Goal: Transaction & Acquisition: Download file/media

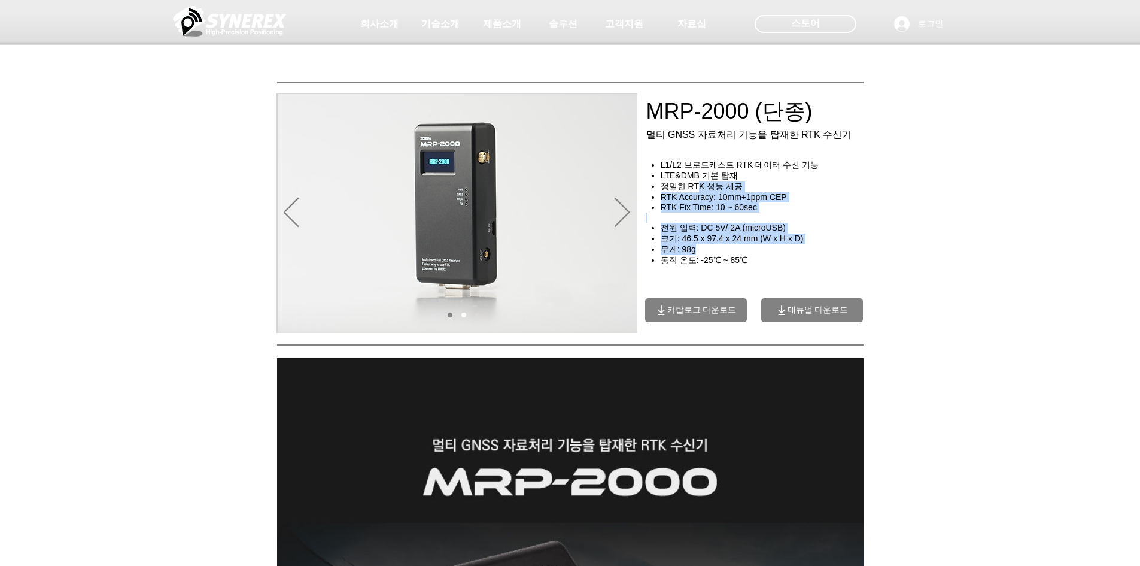
drag, startPoint x: 705, startPoint y: 201, endPoint x: 772, endPoint y: 259, distance: 88.3
click at [772, 259] on div "L1/L2 브로드캐스트 RTK 데이터 수신 기능 LTE&DMB 기본 탑재 정밀한 RTK 성능 제공 RTK Accuracy: 10mm+1ppm …" at bounding box center [759, 213] width 227 height 106
drag, startPoint x: 748, startPoint y: 255, endPoint x: 715, endPoint y: 253, distance: 33.6
click at [715, 253] on h4 "무게: 98g" at bounding box center [767, 249] width 212 height 11
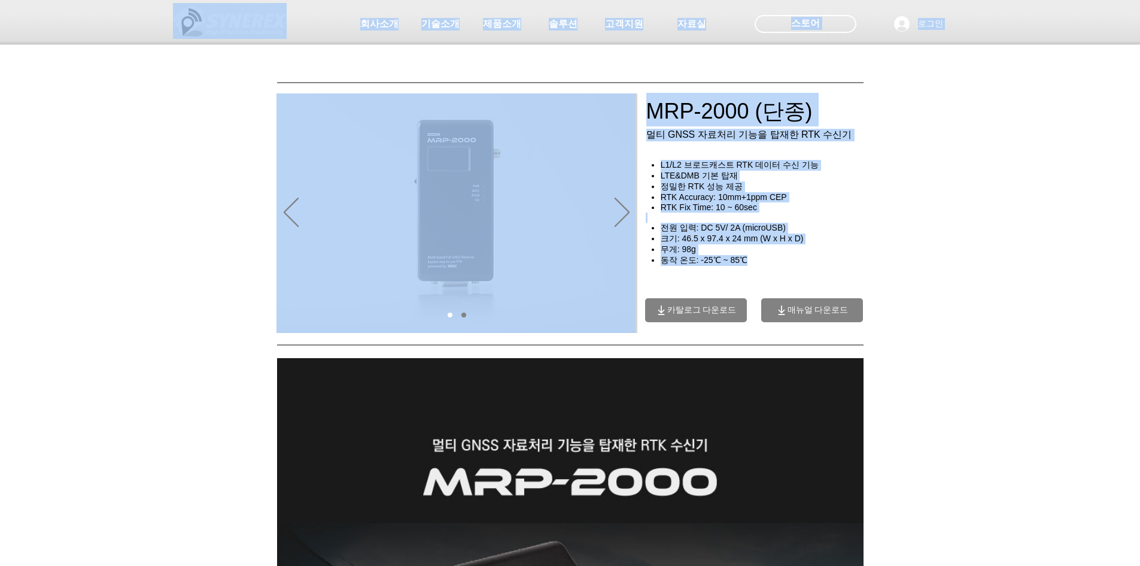
drag, startPoint x: 756, startPoint y: 268, endPoint x: 676, endPoint y: 177, distance: 120.4
click at [683, 186] on span "정밀한 RTK 성능 제공" at bounding box center [702, 186] width 82 height 10
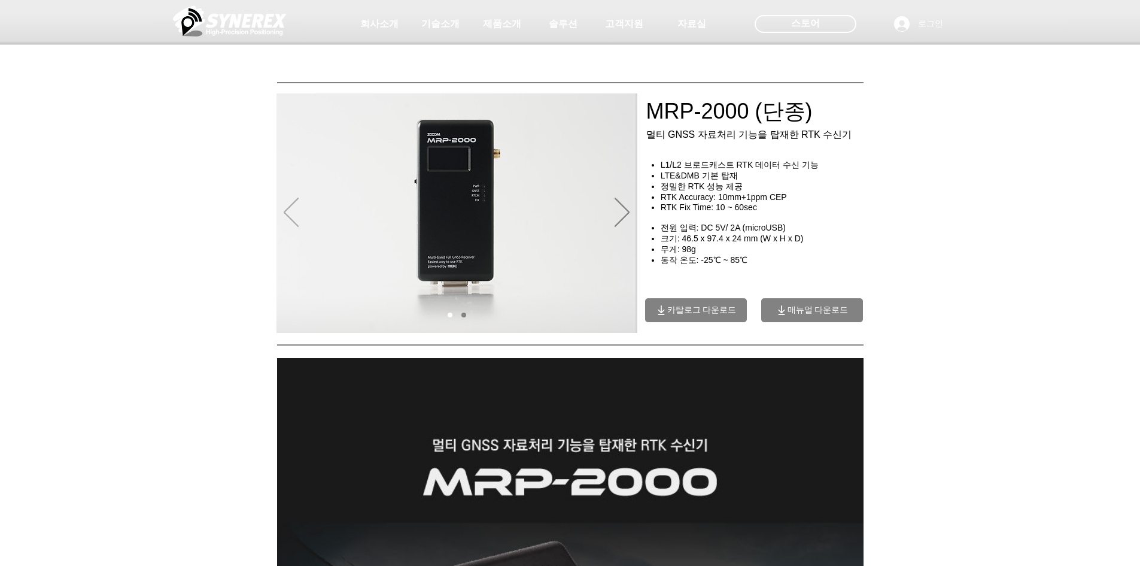
click at [286, 214] on icon "이전" at bounding box center [291, 212] width 15 height 29
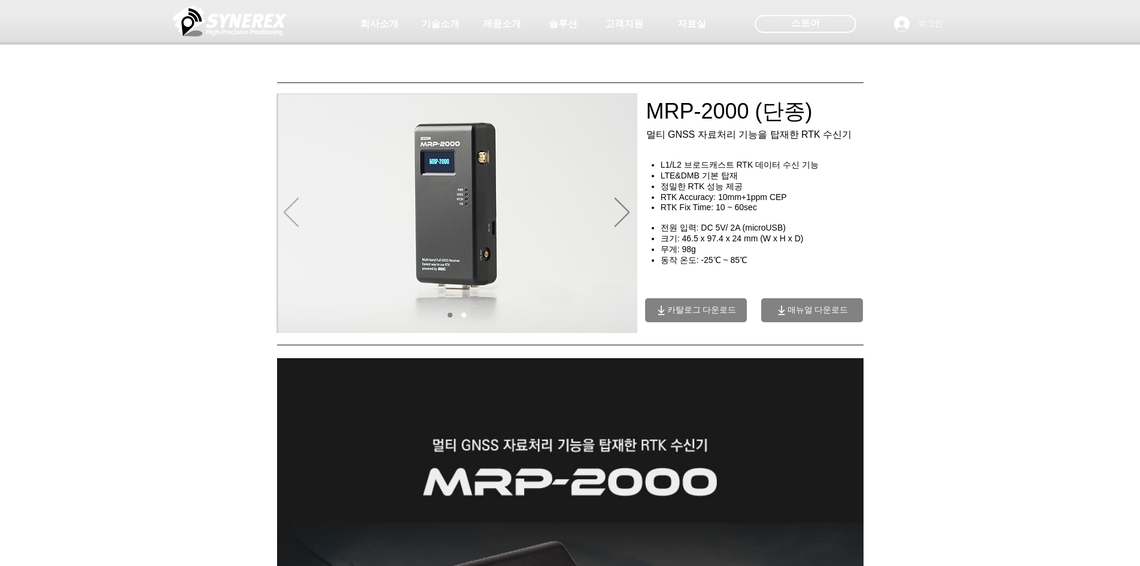
click at [286, 214] on icon "이전" at bounding box center [291, 212] width 15 height 29
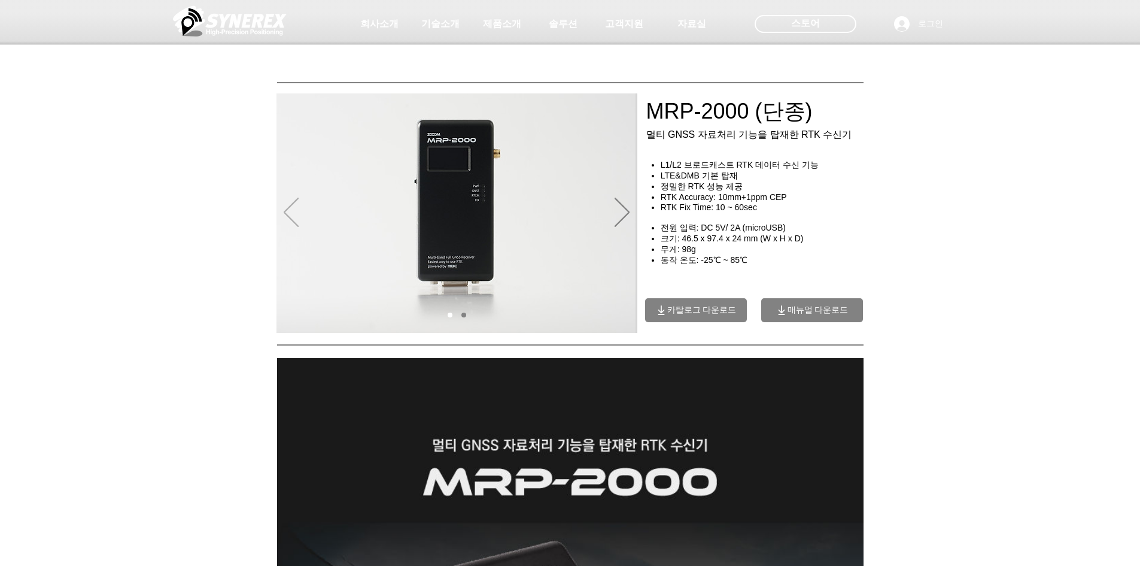
click at [286, 214] on icon "이전" at bounding box center [291, 212] width 15 height 29
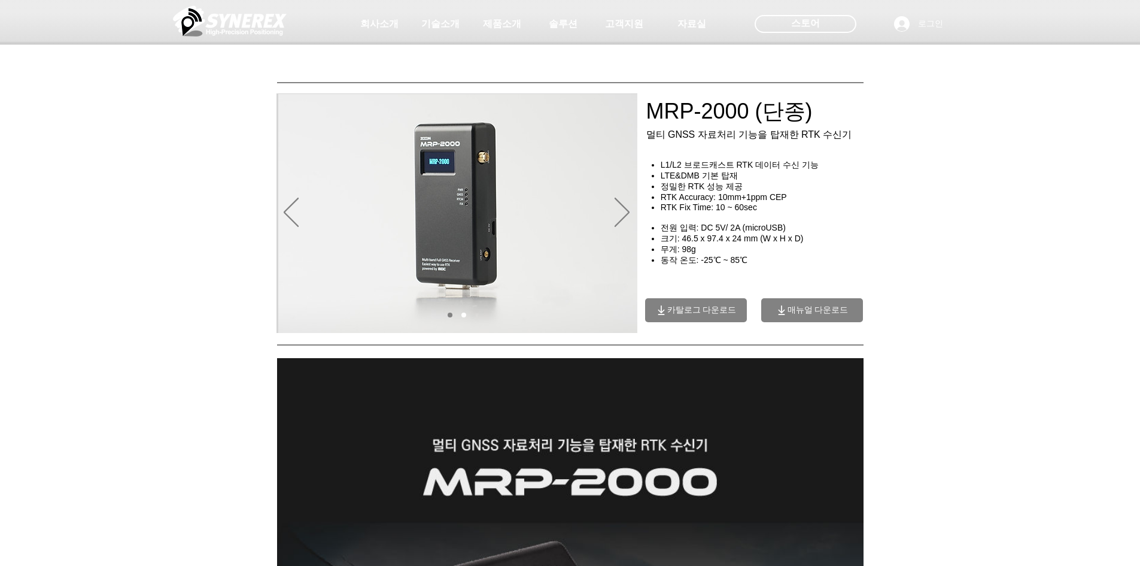
click at [813, 311] on span "매뉴얼 다운로드" at bounding box center [818, 310] width 61 height 11
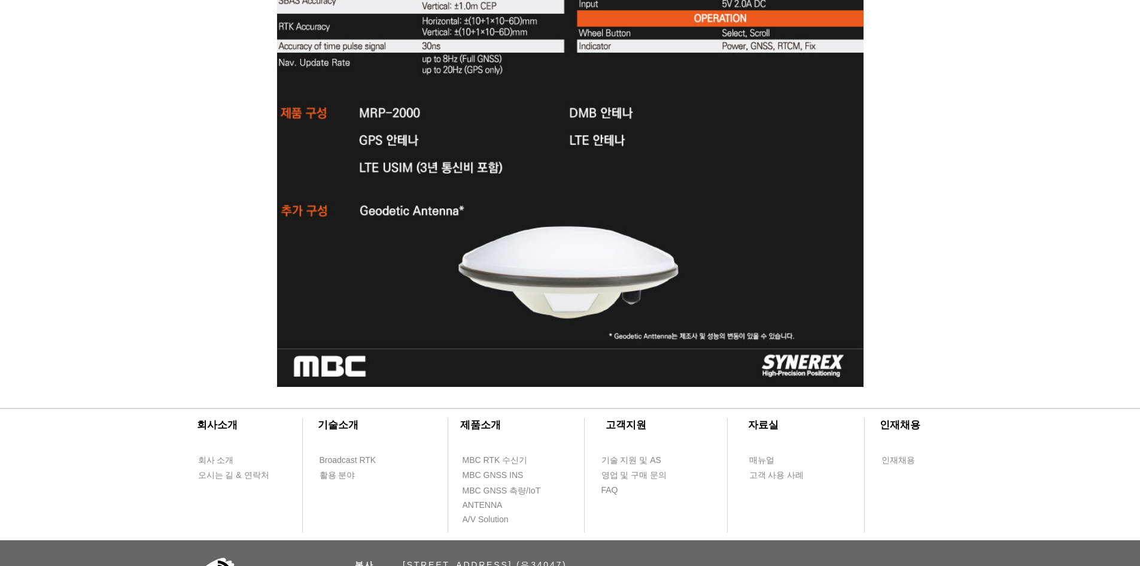
scroll to position [3692, 0]
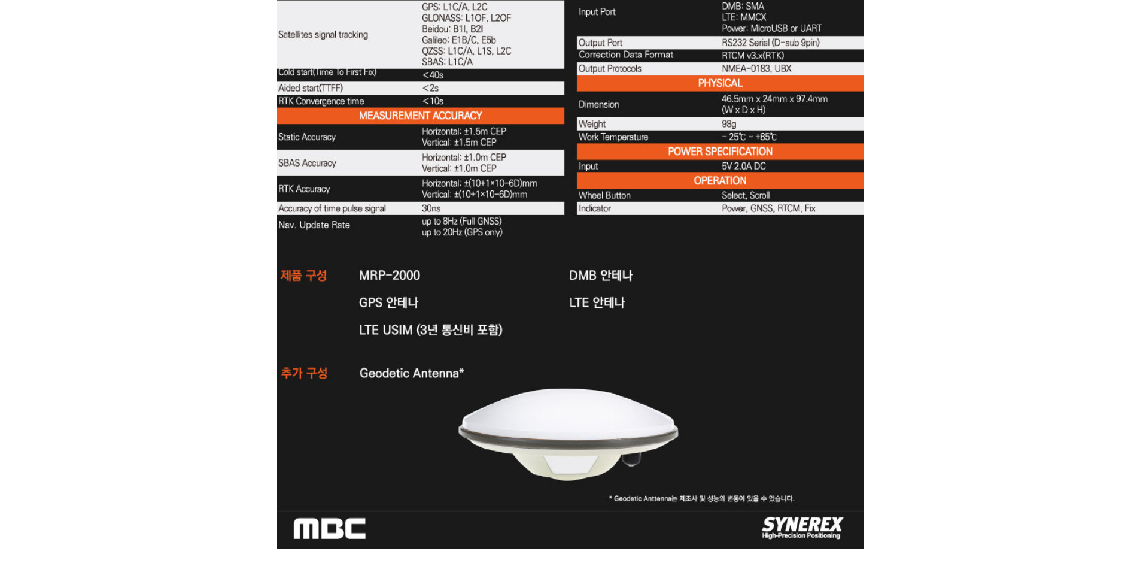
drag, startPoint x: 664, startPoint y: 291, endPoint x: 597, endPoint y: 292, distance: 67.0
drag, startPoint x: 619, startPoint y: 306, endPoint x: 560, endPoint y: 309, distance: 59.4
